Goal: Use online tool/utility: Utilize a website feature to perform a specific function

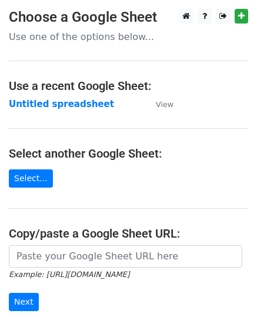
click at [51, 210] on main "Choose a Google Sheet Use one of the options below... Use a recent Google Sheet…" at bounding box center [128, 191] width 257 height 365
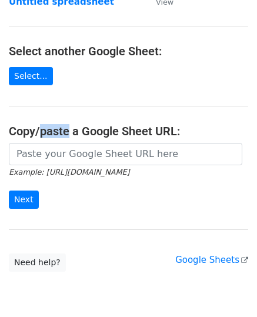
scroll to position [118, 0]
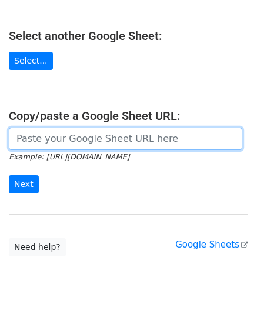
click at [84, 134] on input "url" at bounding box center [126, 139] width 234 height 22
paste input "https://docs.google.com/spreadsheets/d/1CWXQPbUmW_RWyA84CO0ZpMm4pUbcSJnmrHxF__l…"
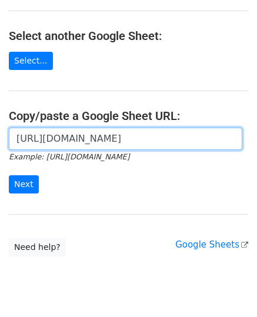
scroll to position [0, 280]
type input "https://docs.google.com/spreadsheets/d/1CWXQPbUmW_RWyA84CO0ZpMm4pUbcSJnmrHxF__l…"
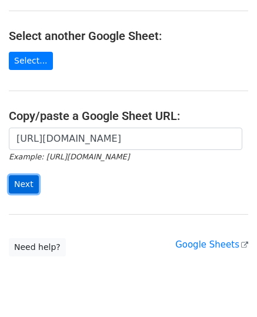
click at [15, 180] on input "Next" at bounding box center [24, 184] width 30 height 18
